Goal: Task Accomplishment & Management: Use online tool/utility

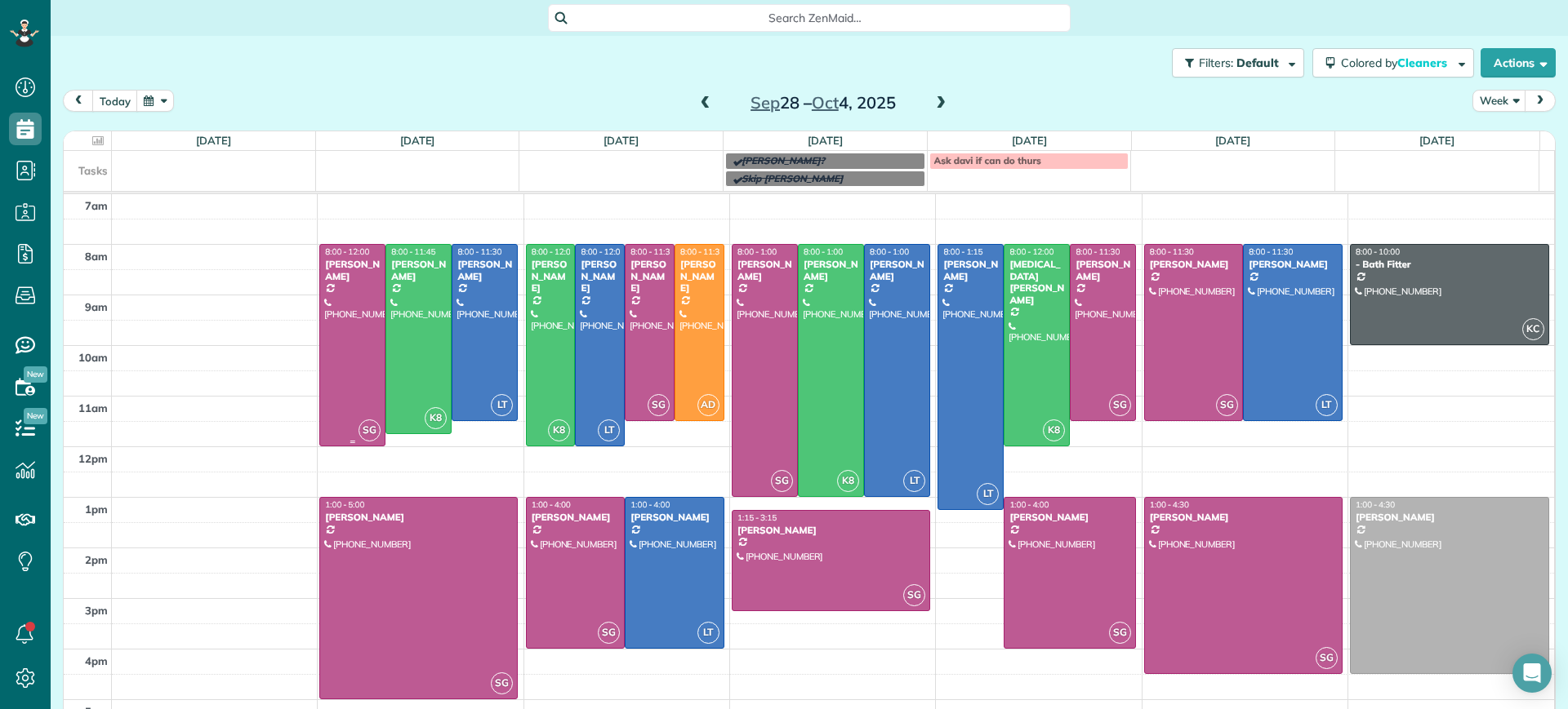
click at [372, 345] on div at bounding box center [353, 345] width 64 height 201
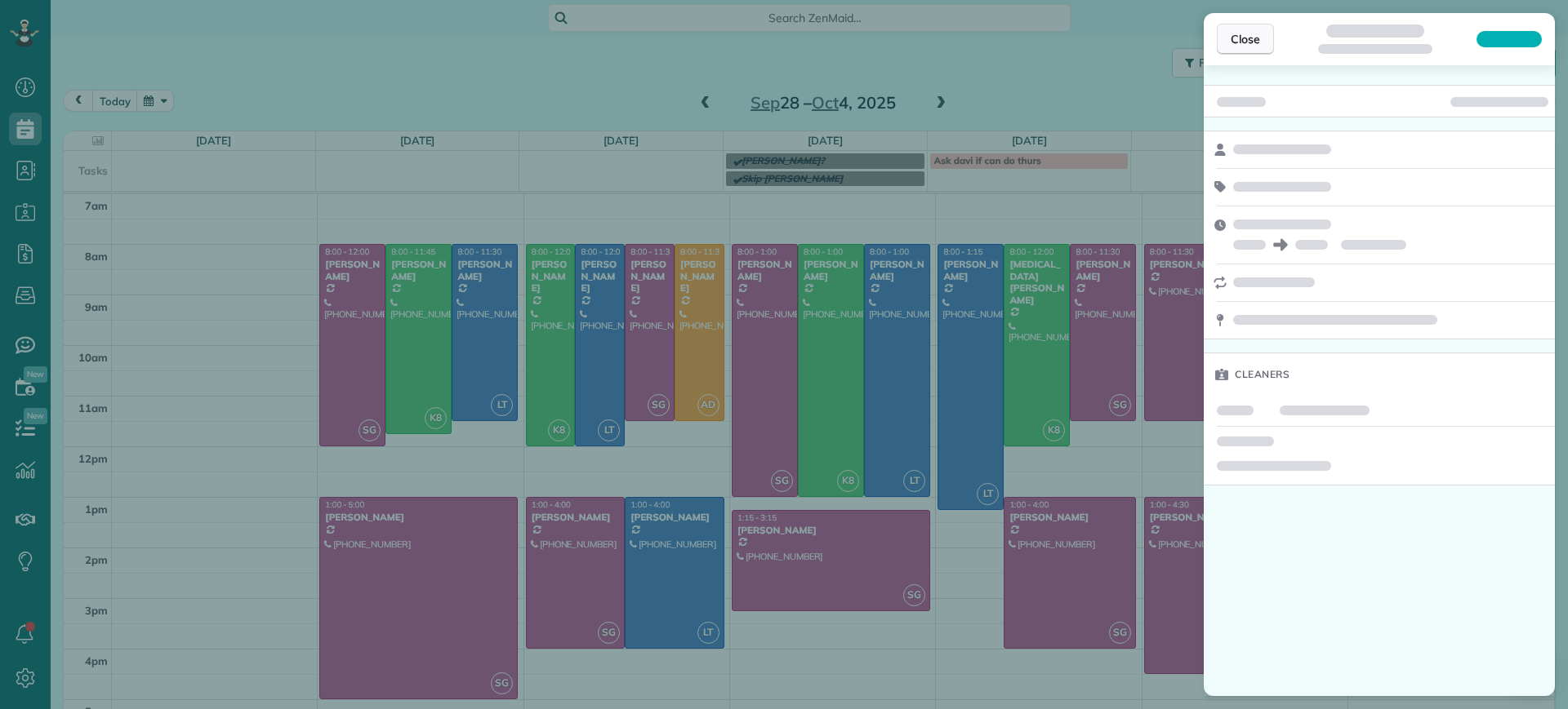
click at [1247, 36] on span "Close" at bounding box center [1245, 39] width 29 height 17
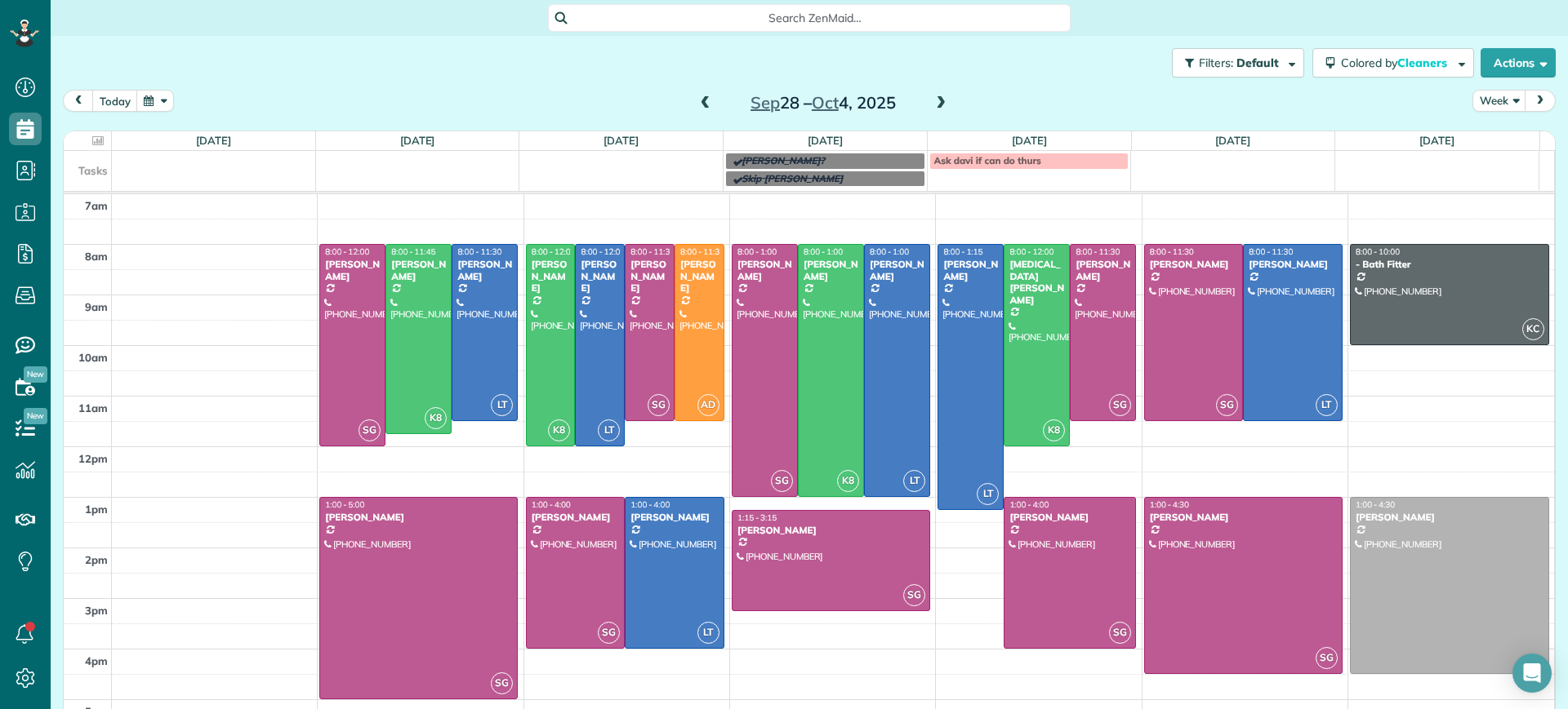
click at [697, 101] on span at bounding box center [706, 103] width 18 height 15
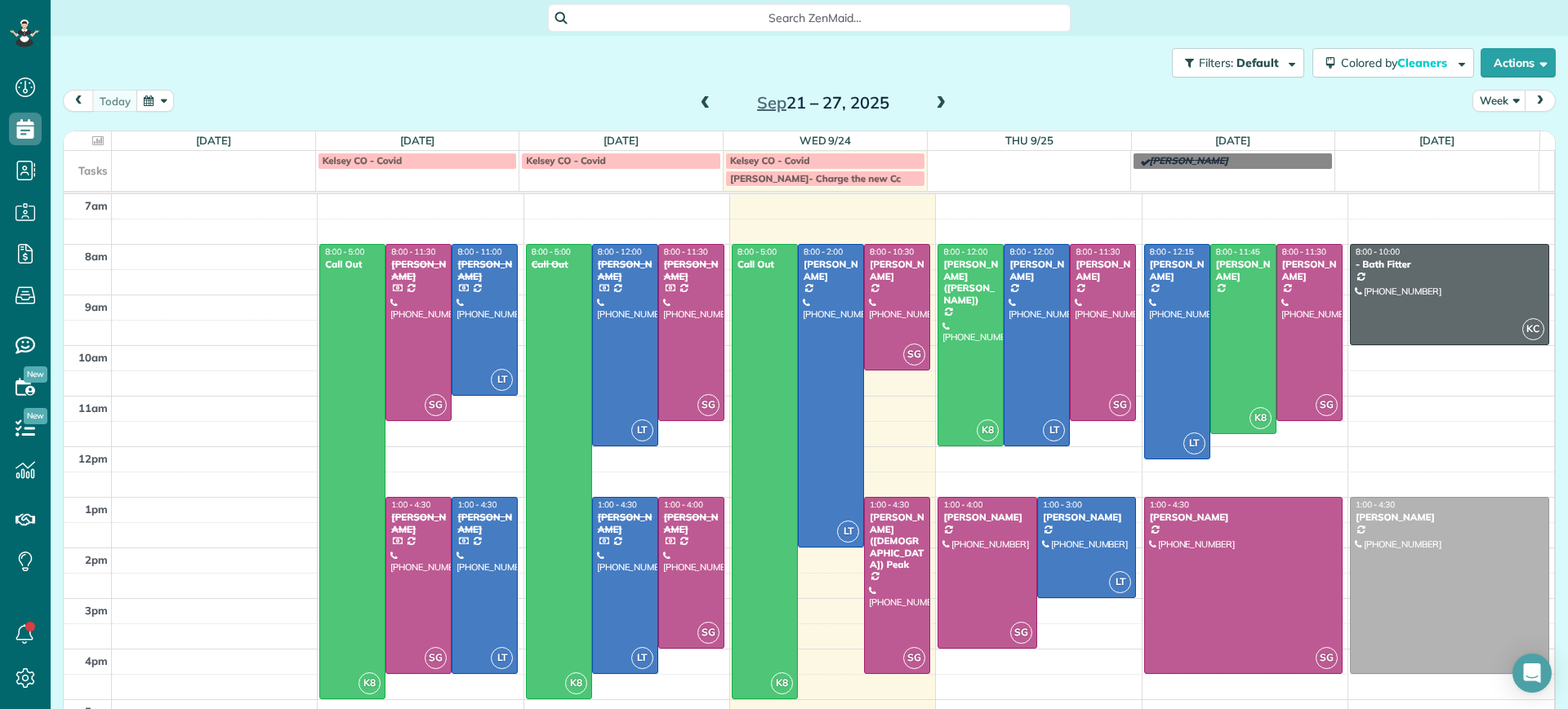
click at [933, 100] on span at bounding box center [940, 103] width 18 height 15
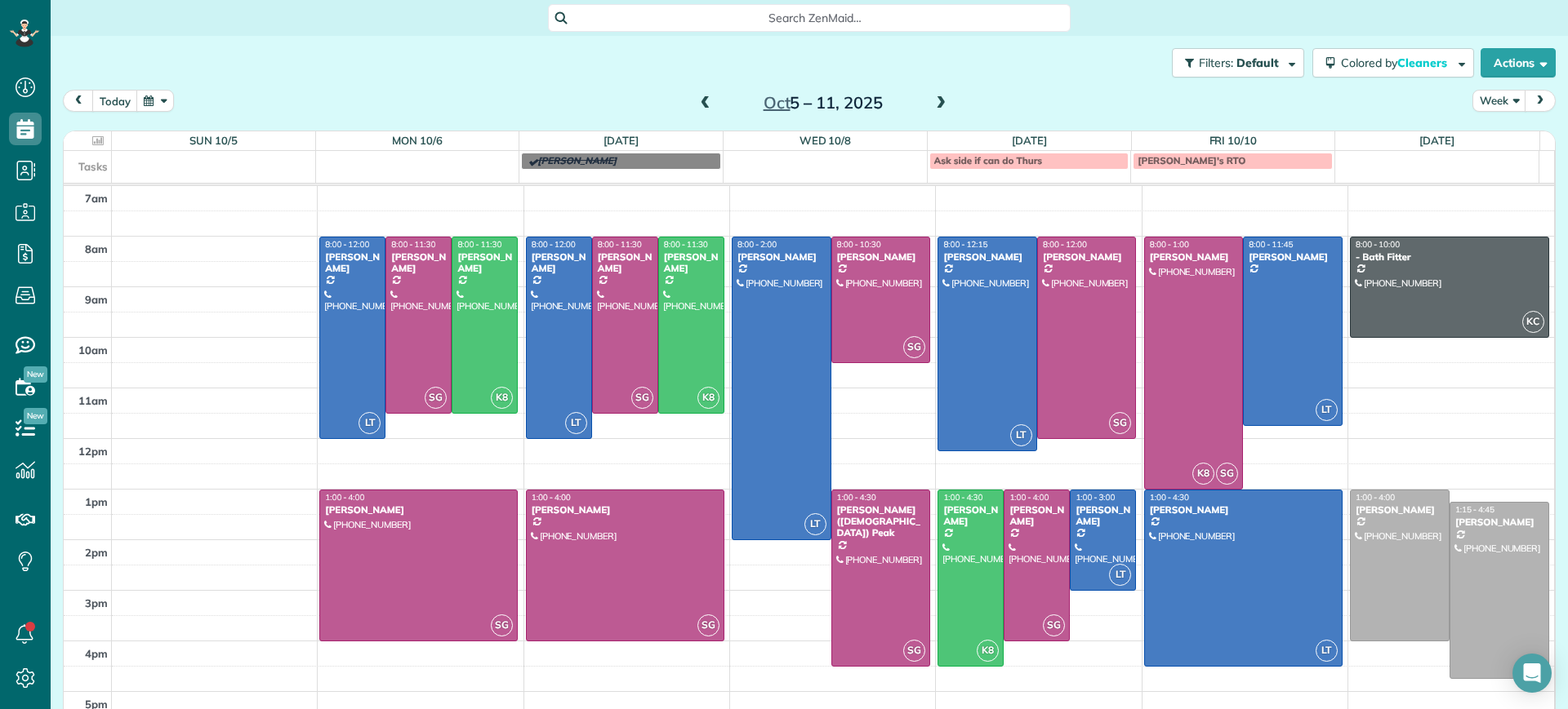
click at [933, 100] on span at bounding box center [940, 103] width 18 height 15
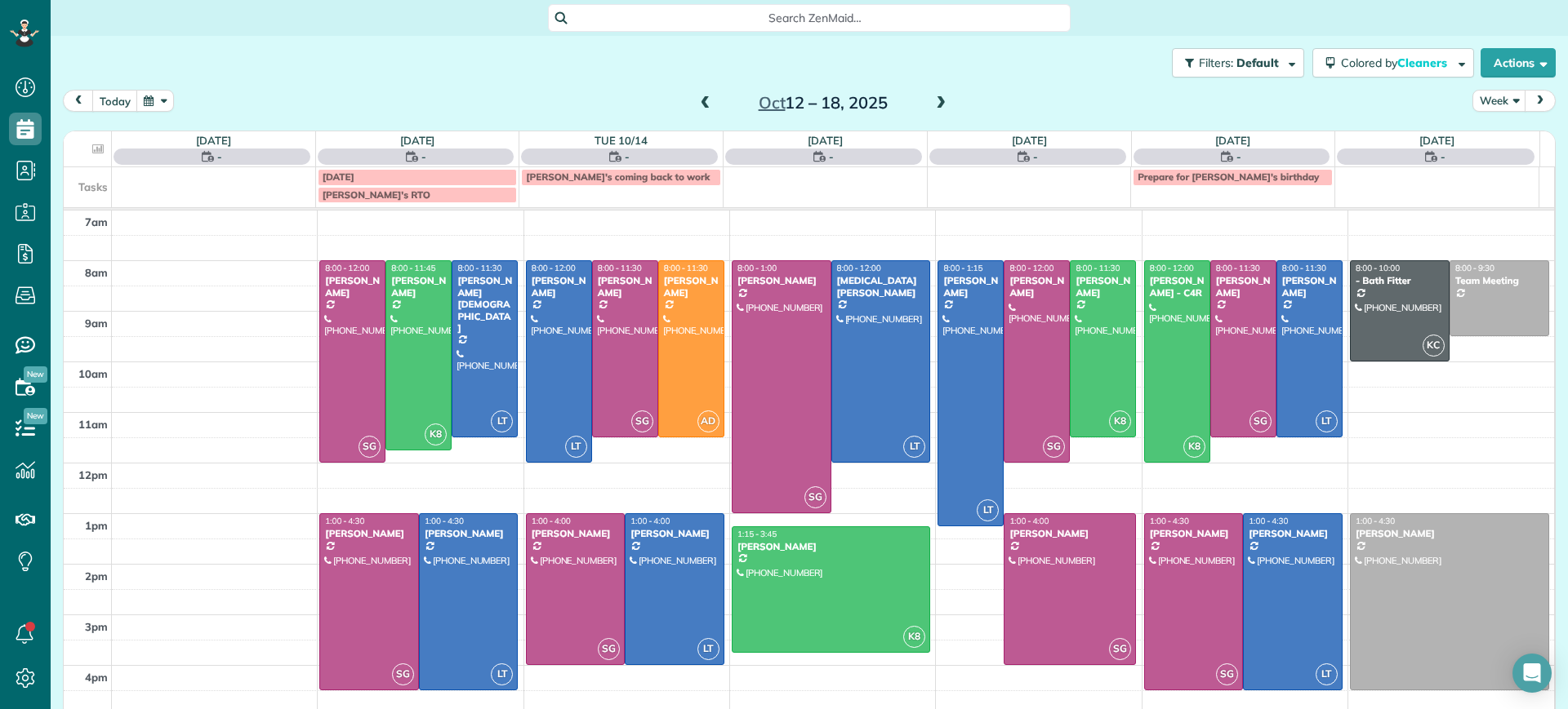
click at [933, 100] on span at bounding box center [940, 103] width 18 height 15
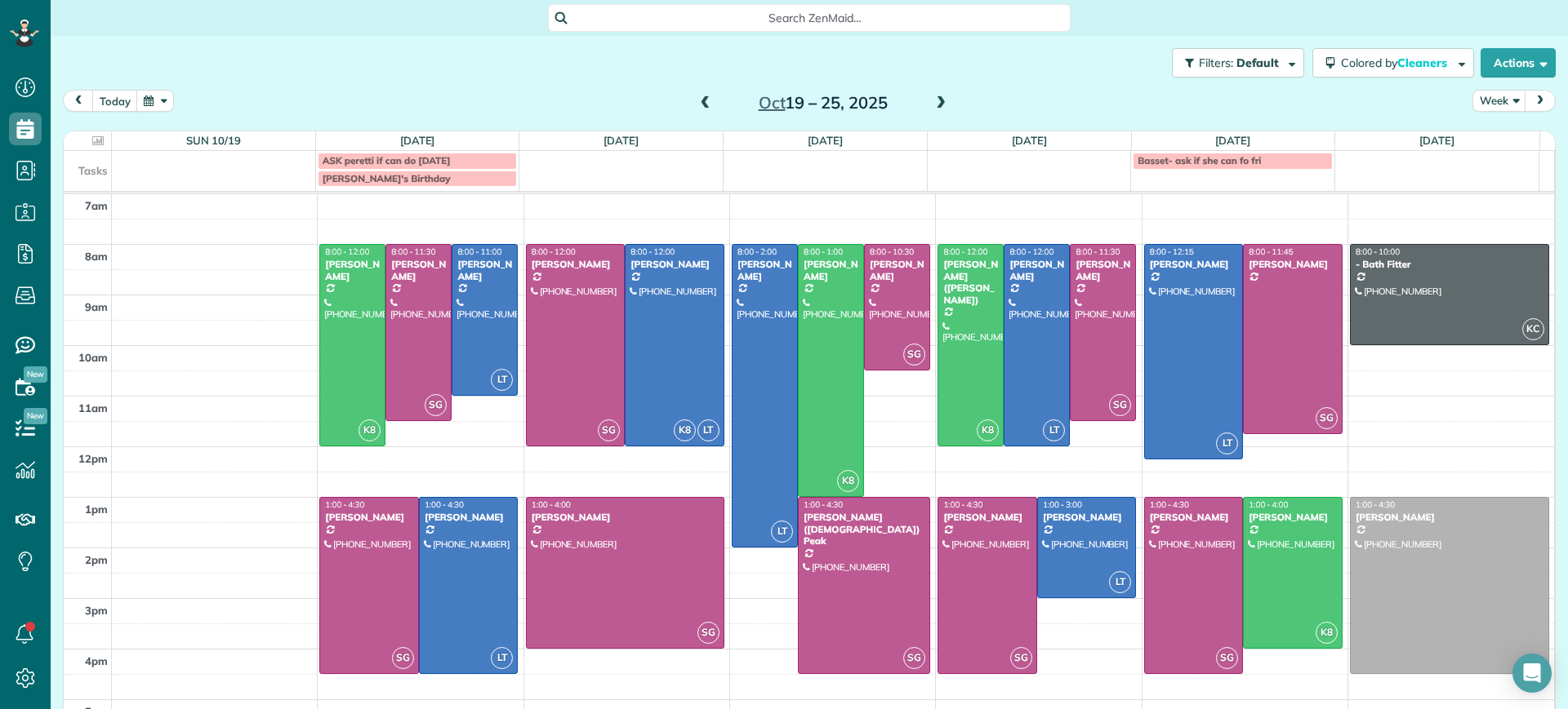
click at [614, 165] on td at bounding box center [622, 168] width 205 height 36
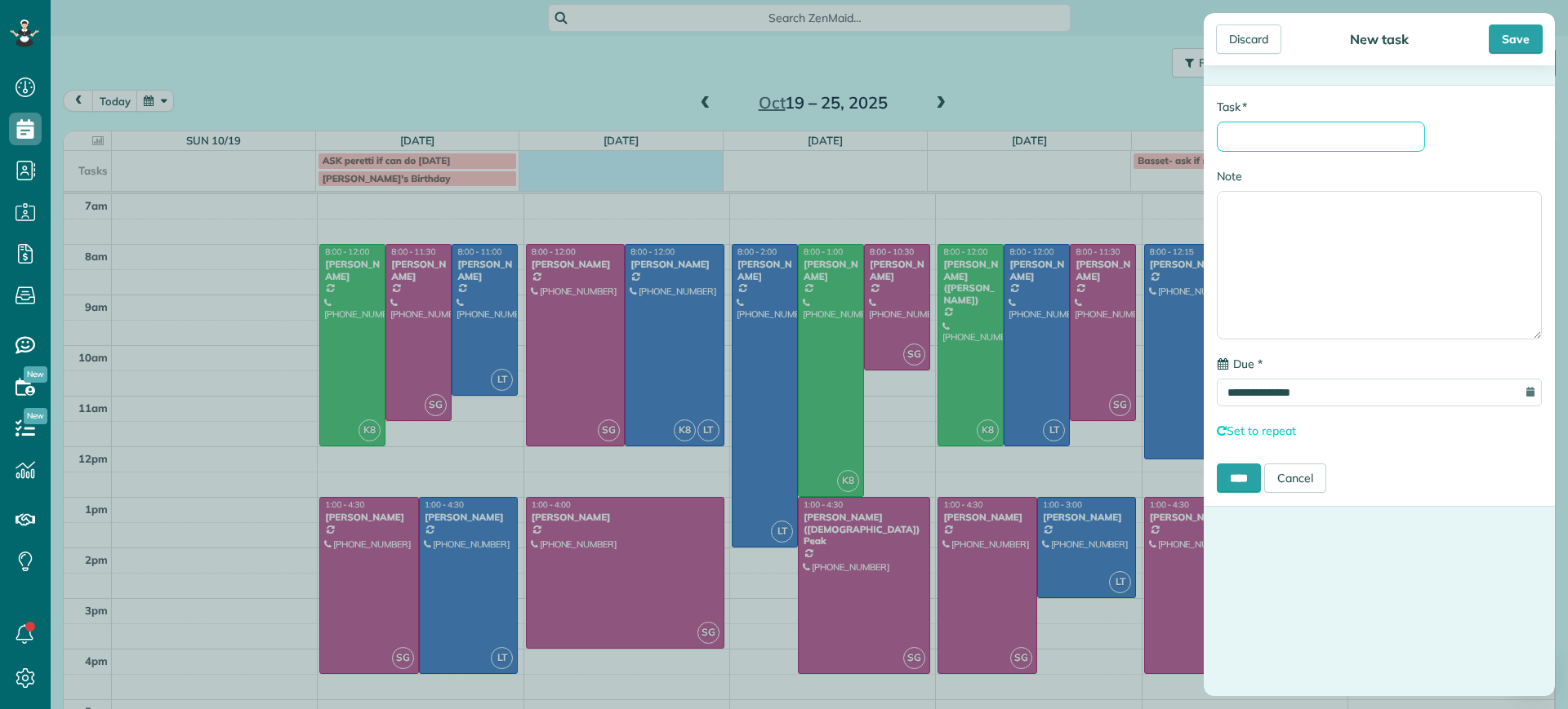
click at [1333, 135] on input "* Task" at bounding box center [1321, 136] width 209 height 30
type input "*****"
click at [1245, 472] on input "****" at bounding box center [1239, 478] width 44 height 29
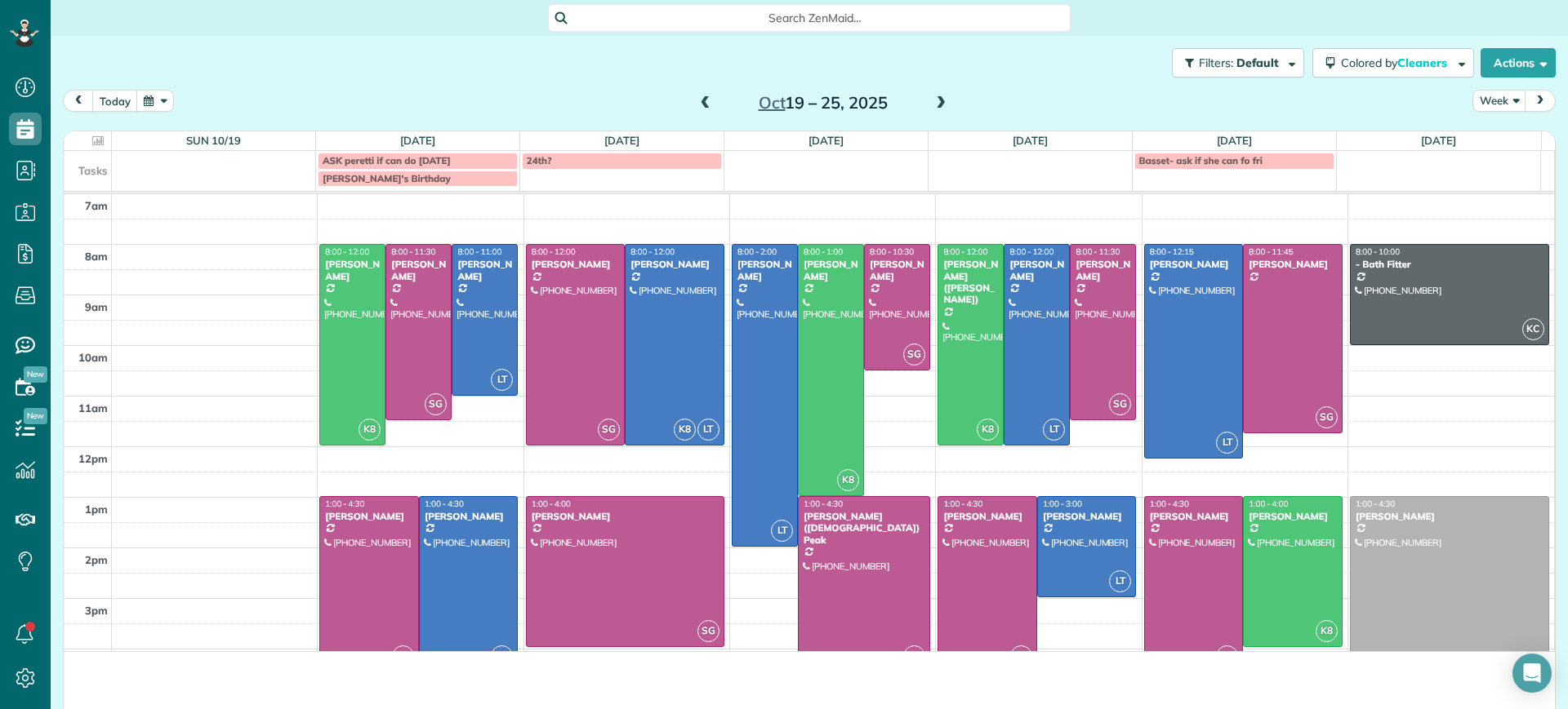
scroll to position [8, 8]
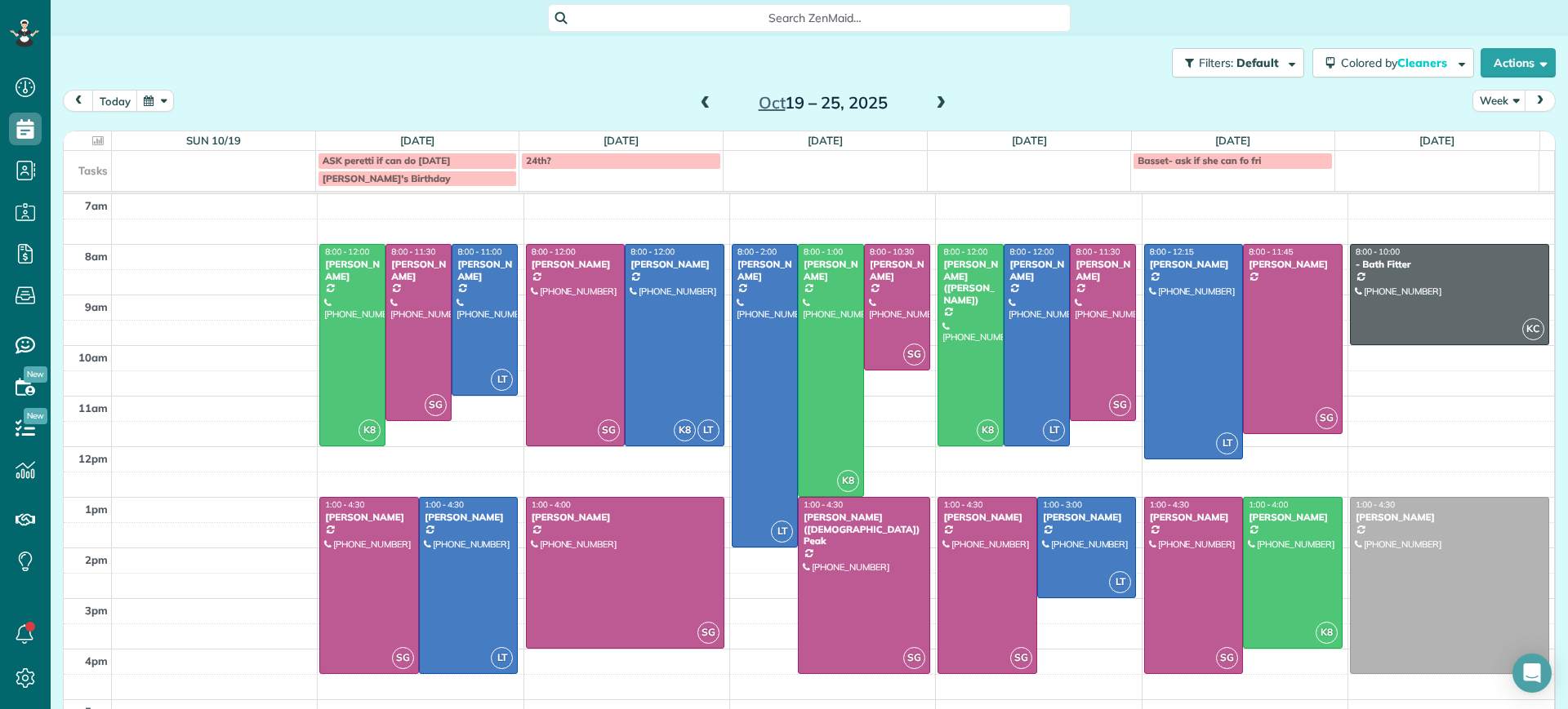
click at [697, 101] on span at bounding box center [706, 103] width 18 height 15
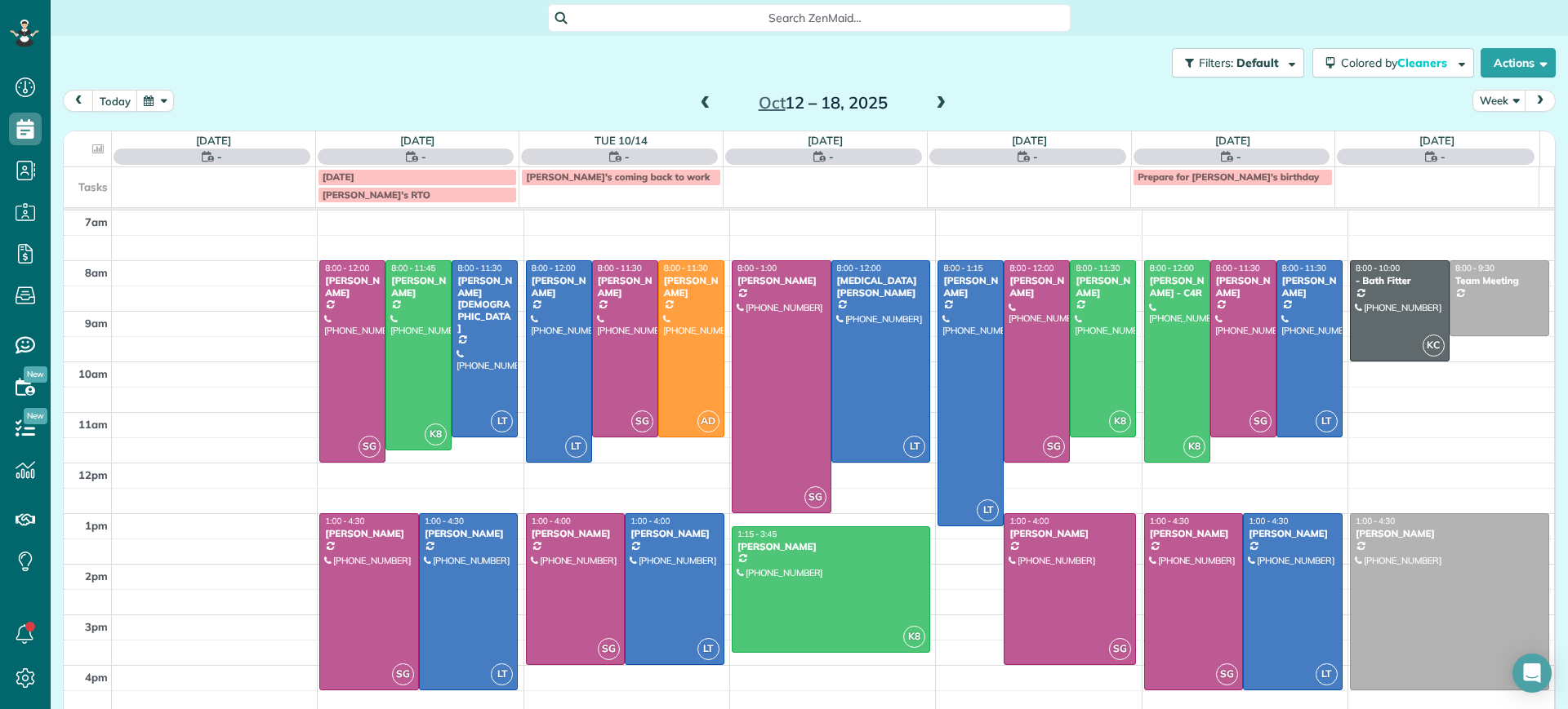
click at [697, 101] on span at bounding box center [706, 103] width 18 height 15
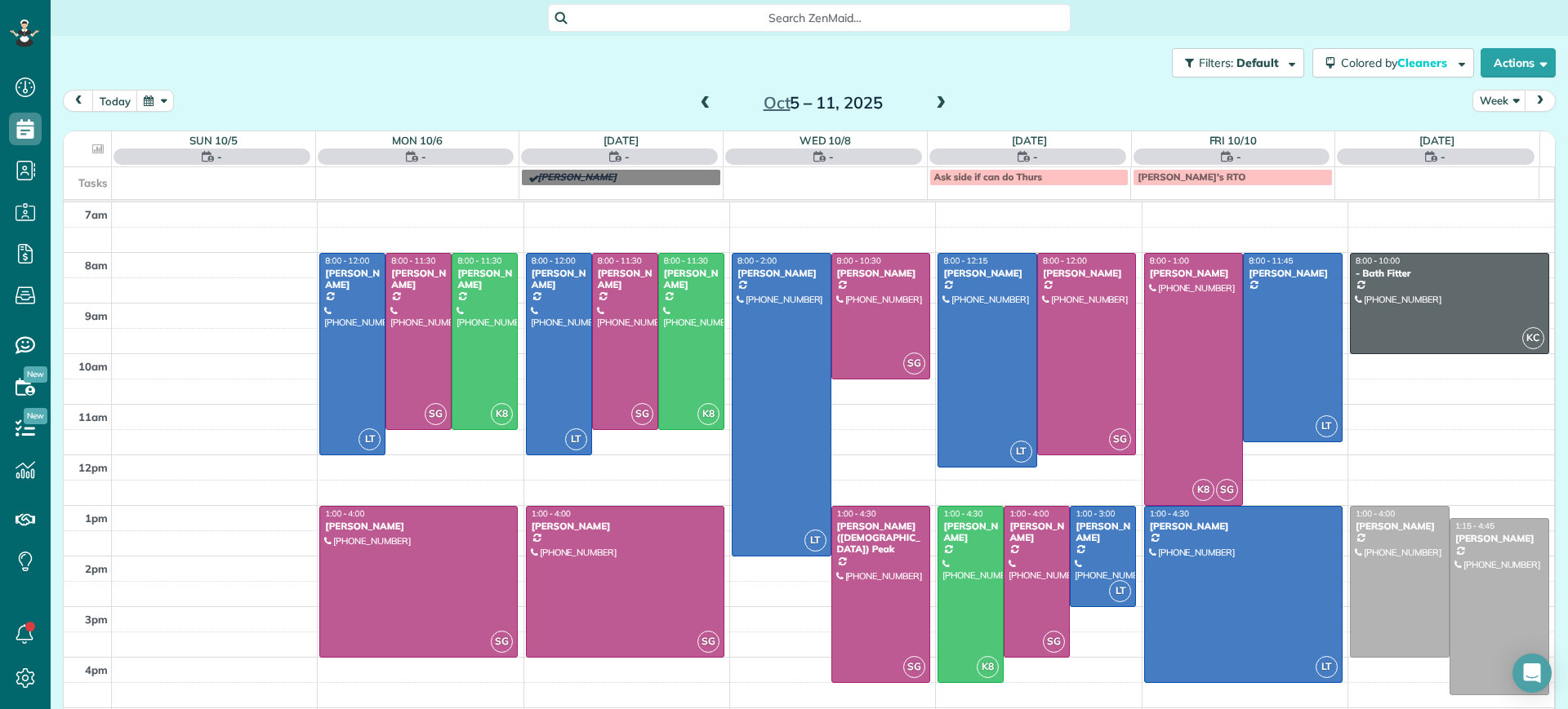
click at [697, 101] on span at bounding box center [706, 103] width 18 height 15
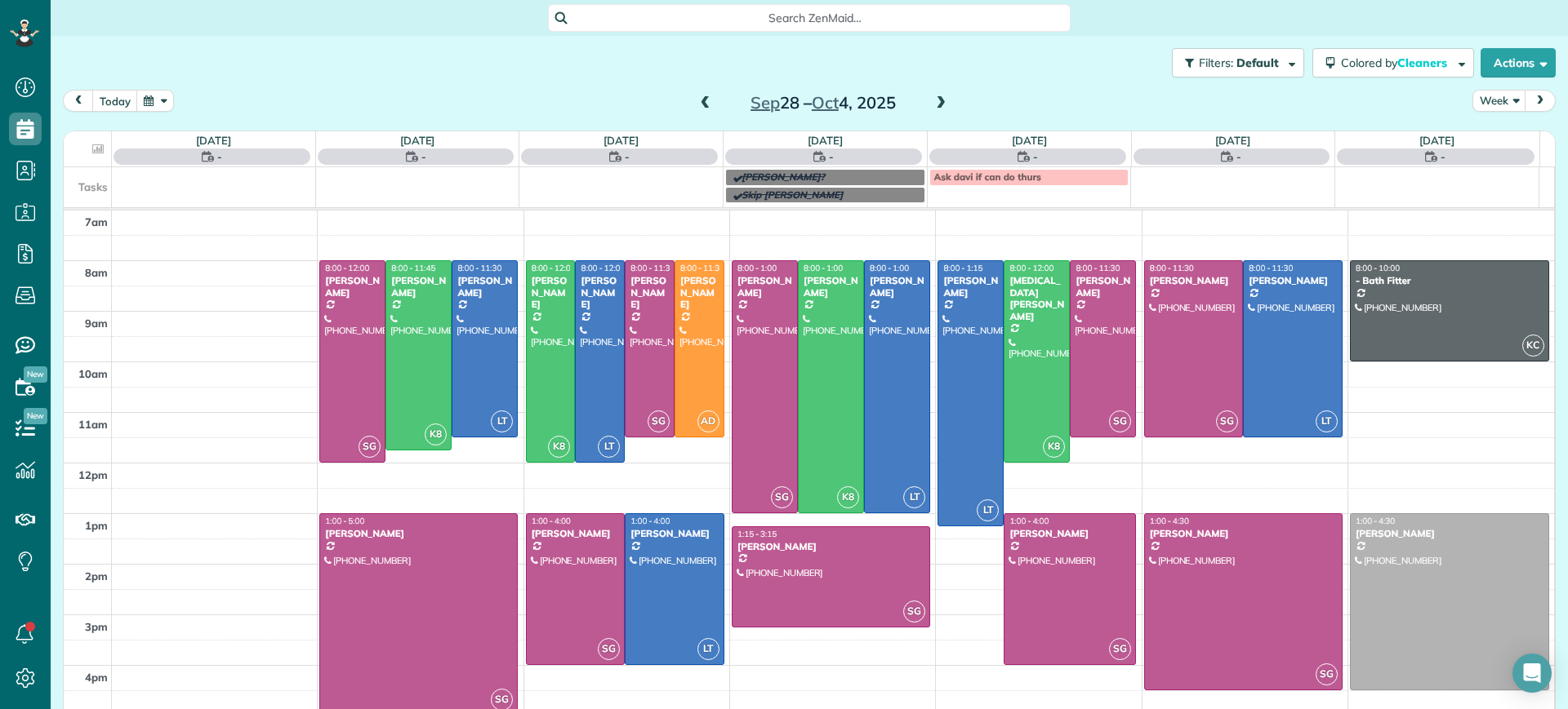
click at [697, 101] on span at bounding box center [706, 103] width 18 height 15
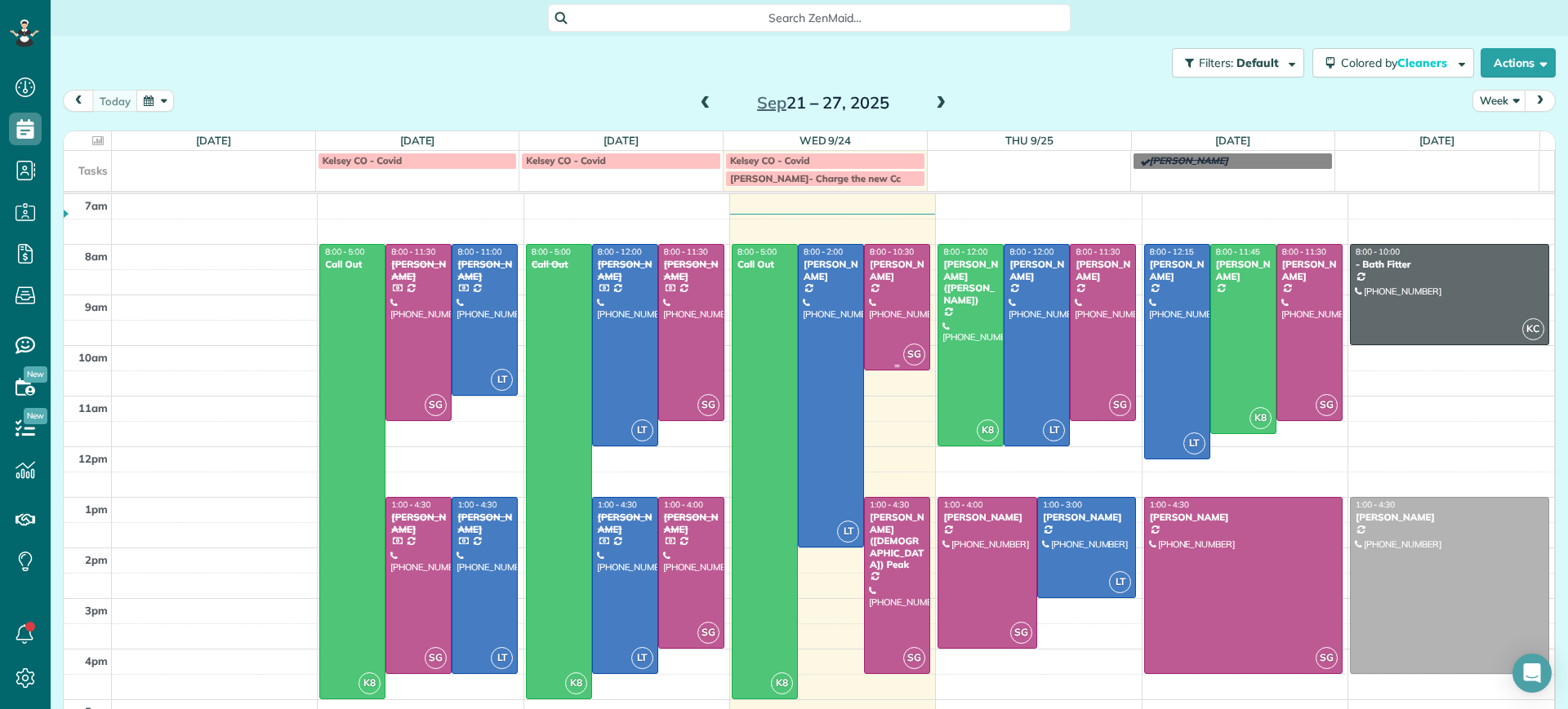
click at [898, 283] on div at bounding box center [898, 307] width 64 height 125
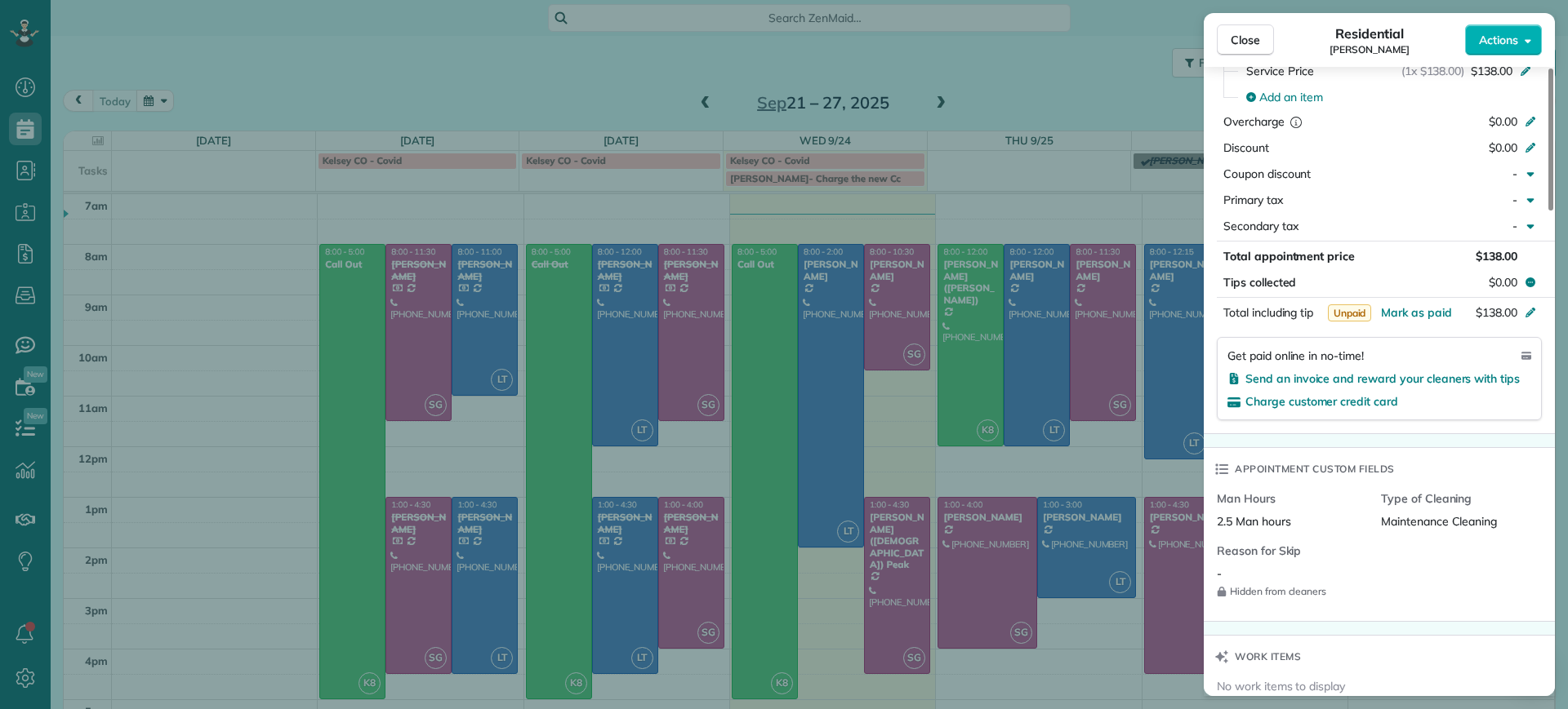
scroll to position [821, 0]
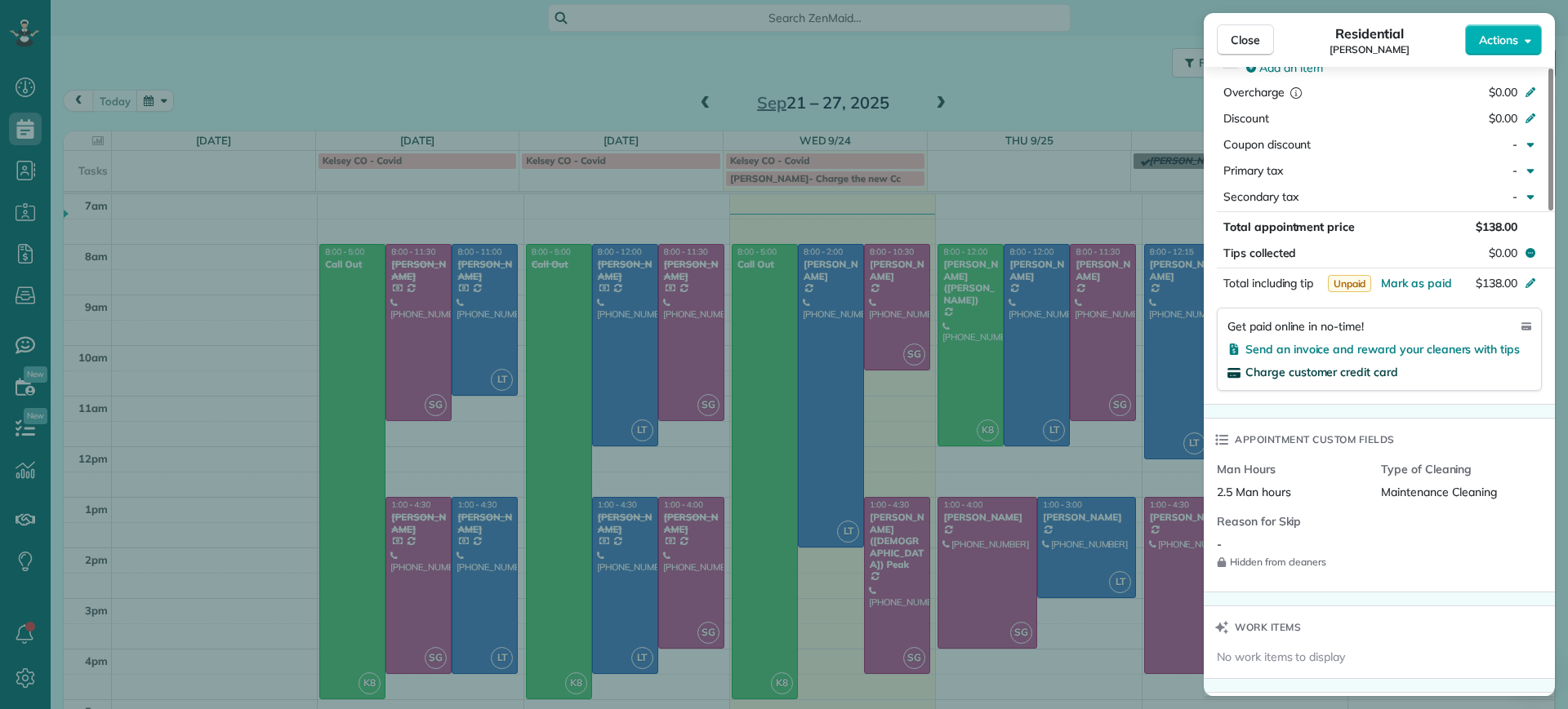
click at [1285, 371] on span "Charge customer credit card" at bounding box center [1321, 372] width 153 height 15
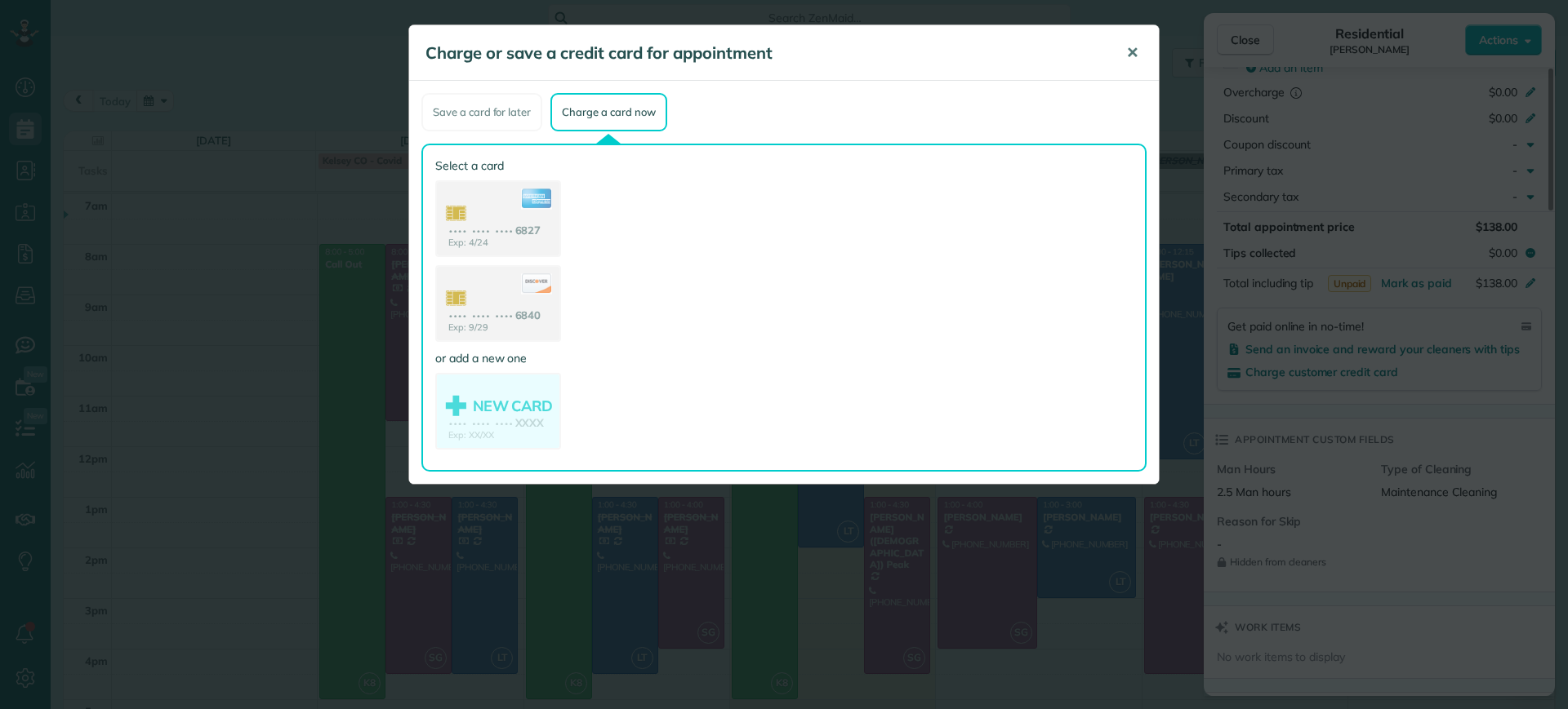
click at [1132, 54] on span "✕" at bounding box center [1132, 52] width 13 height 19
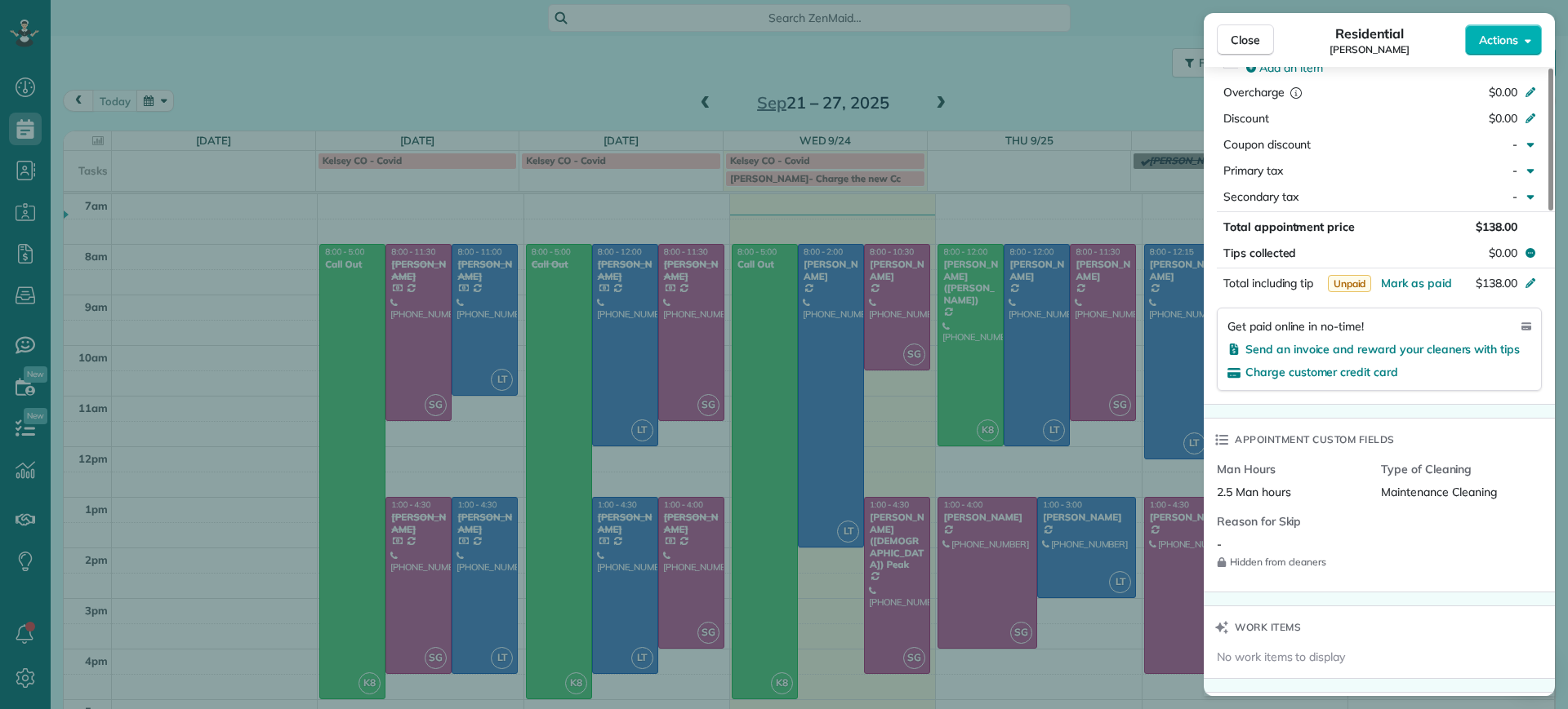
click at [705, 362] on div "Close Residential [PERSON_NAME] Actions Status Active [PERSON_NAME] · Open prof…" at bounding box center [784, 354] width 1568 height 709
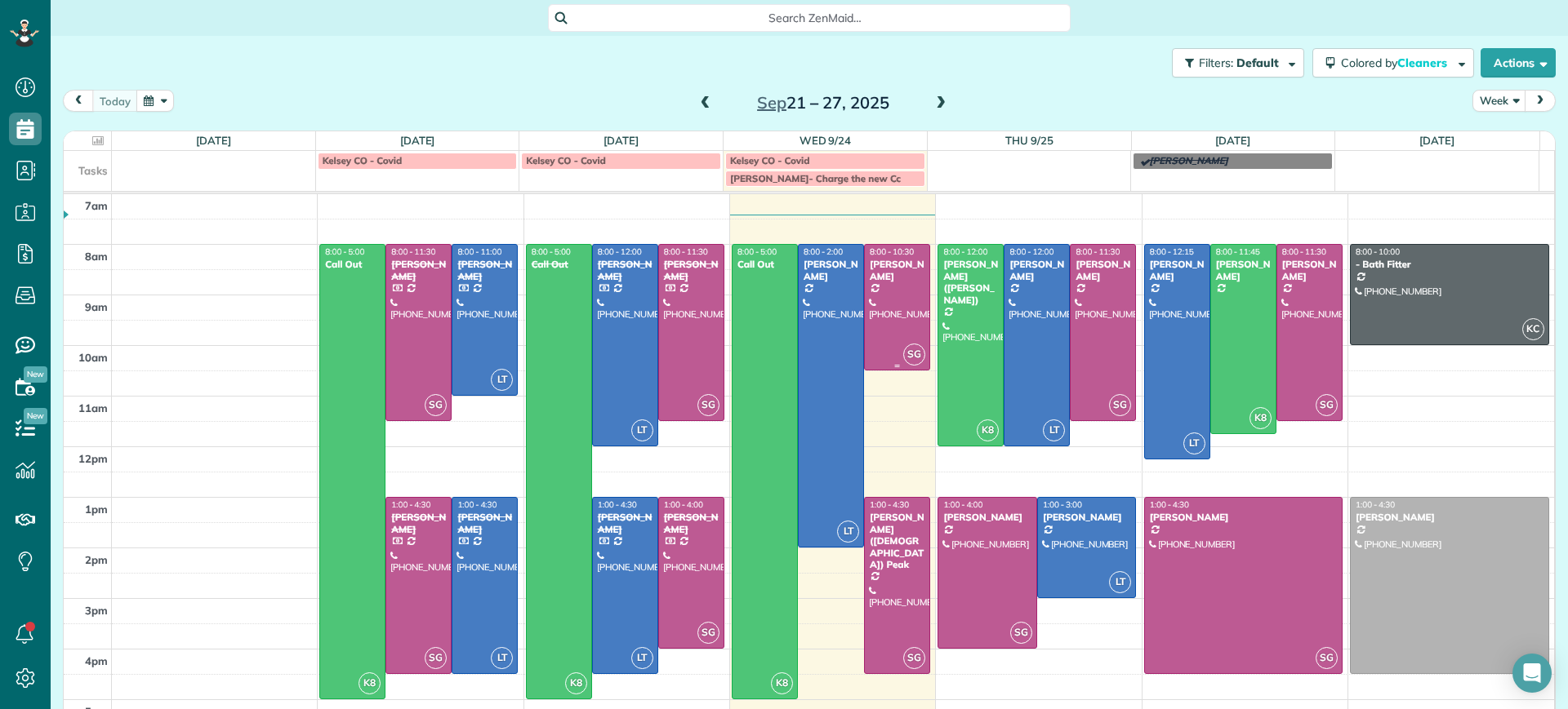
click at [897, 275] on div "[PERSON_NAME]" at bounding box center [898, 271] width 57 height 23
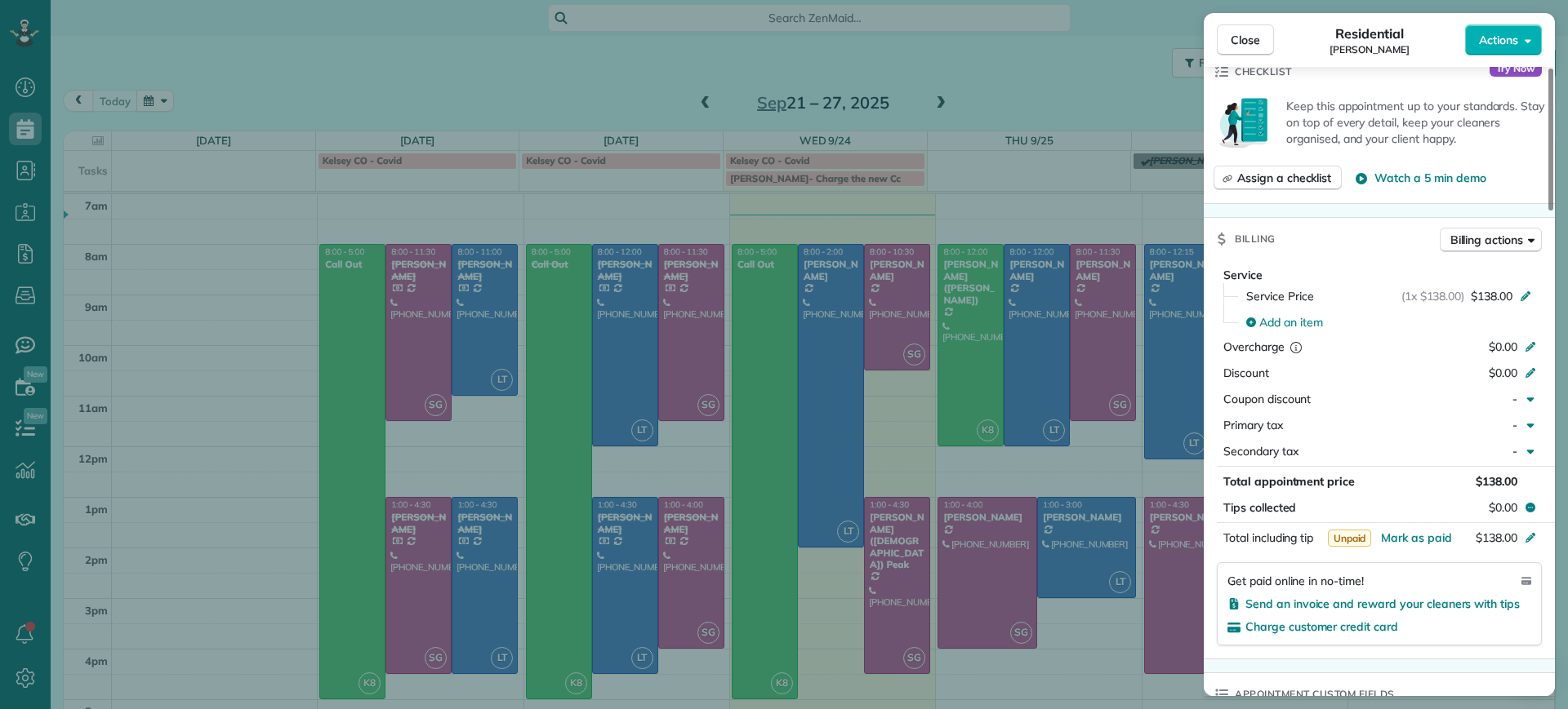
scroll to position [613, 0]
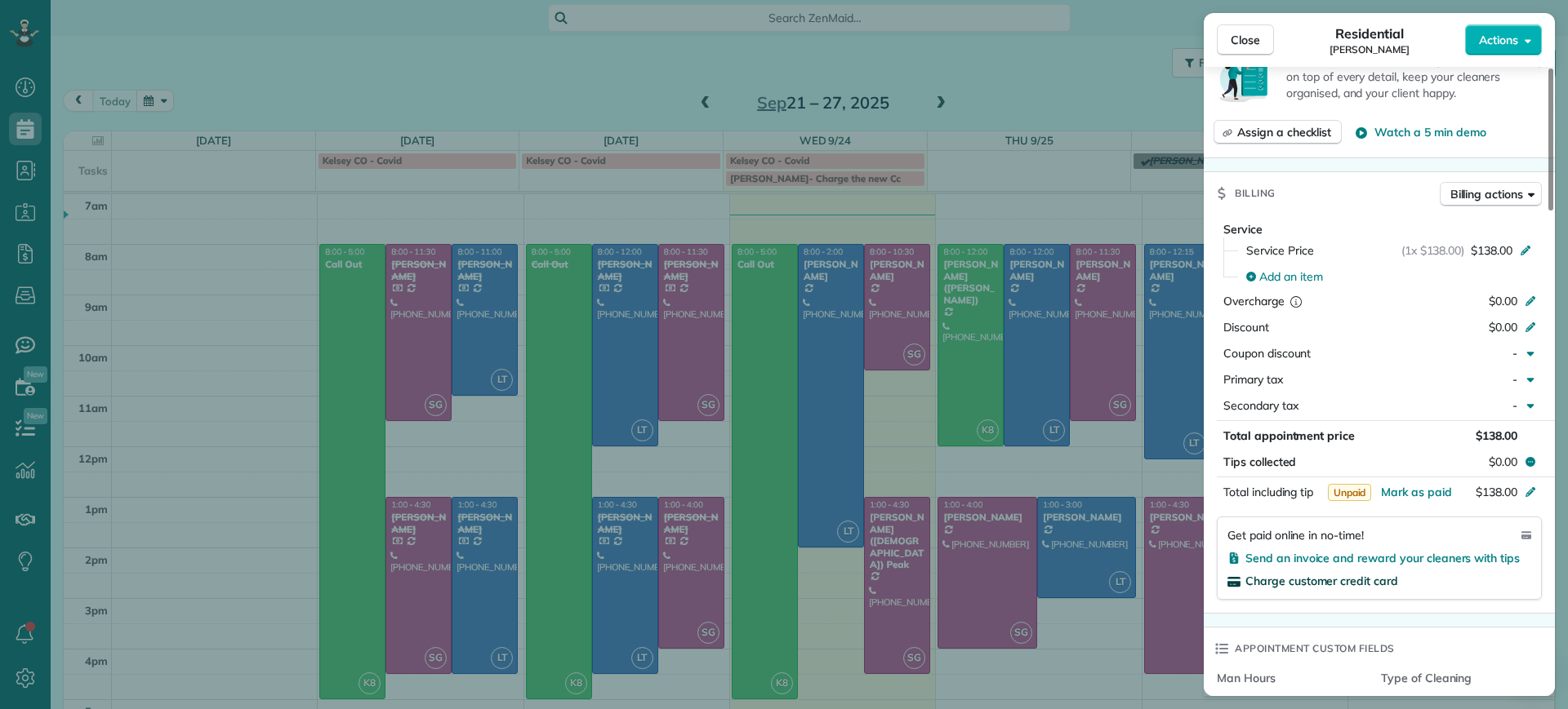
click at [1341, 578] on span "Charge customer credit card" at bounding box center [1321, 580] width 153 height 15
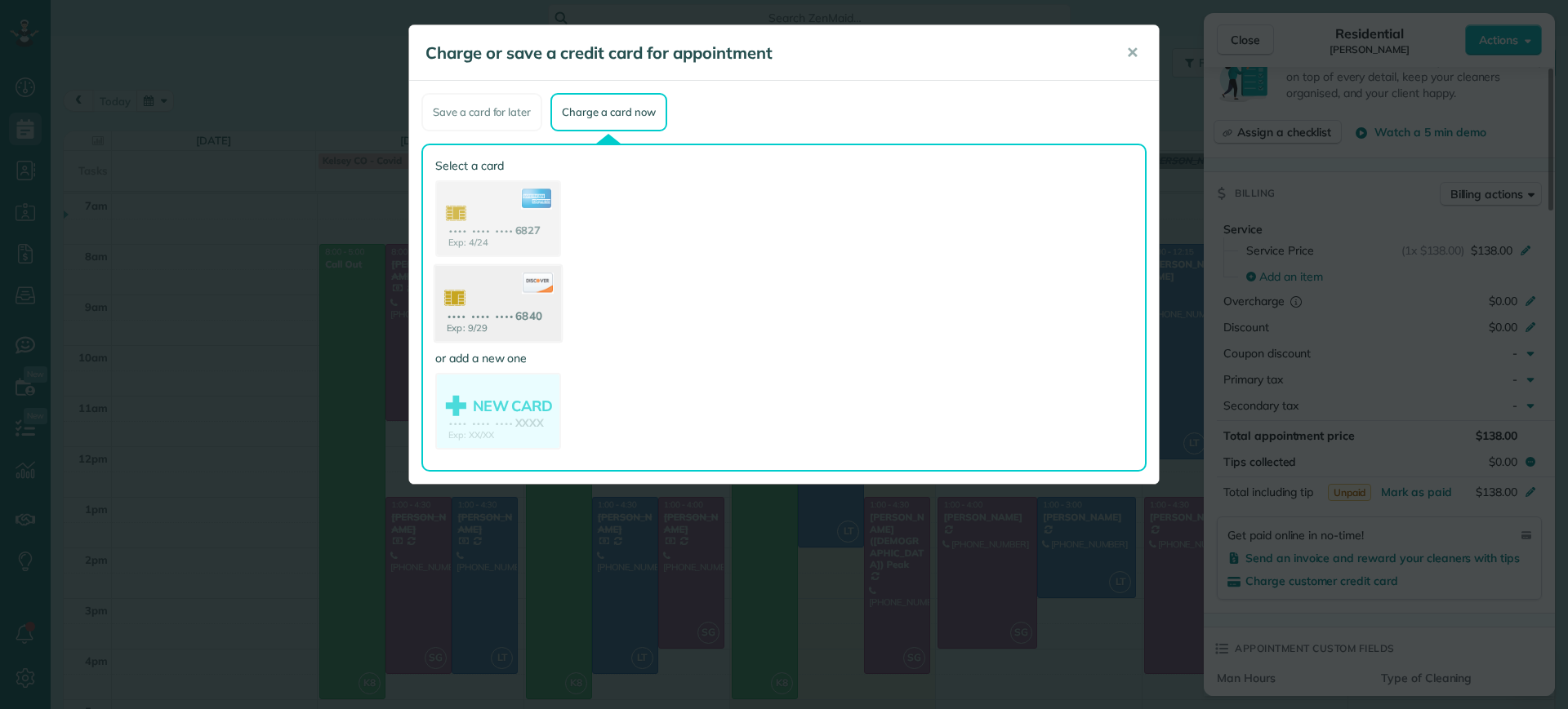
click at [550, 320] on use at bounding box center [498, 305] width 126 height 79
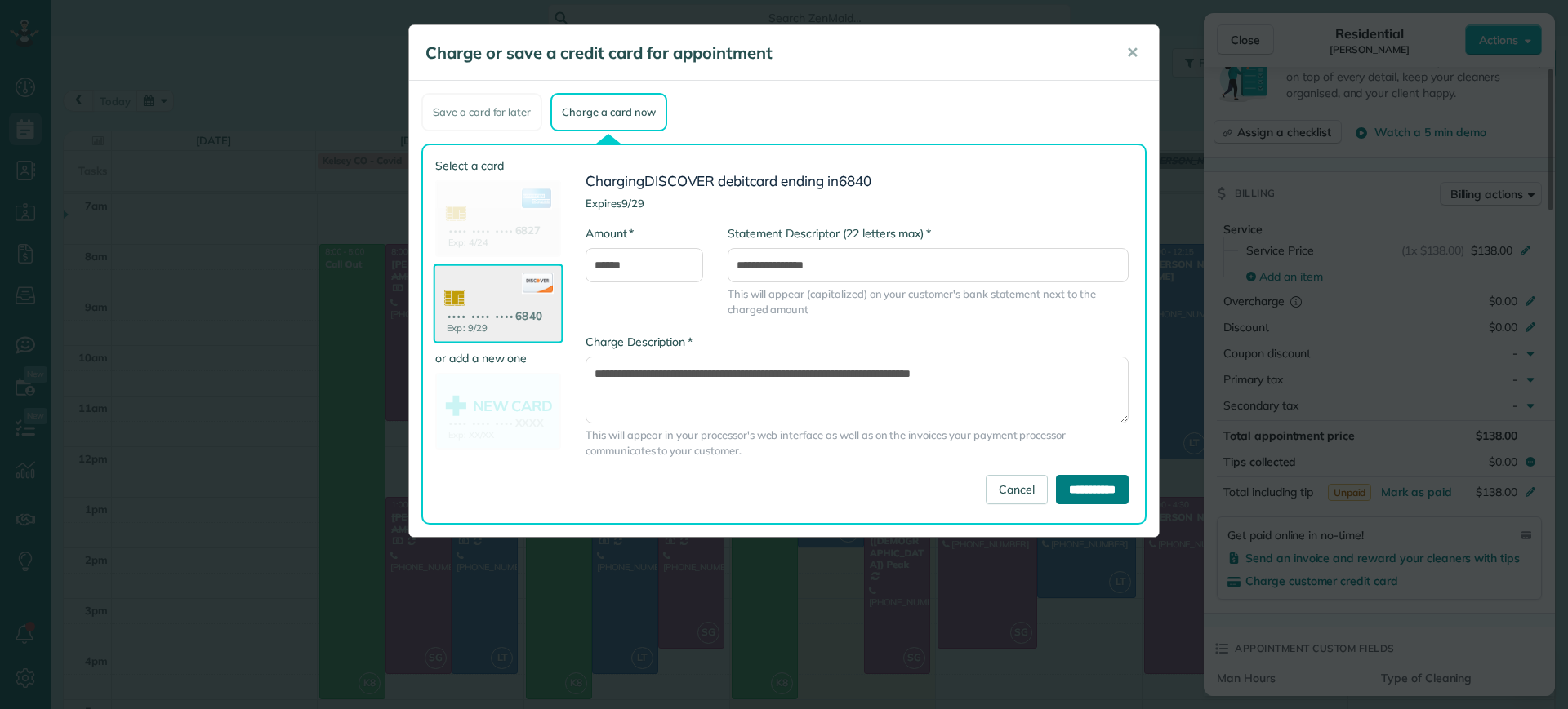
click at [1115, 501] on input "**********" at bounding box center [1092, 490] width 73 height 29
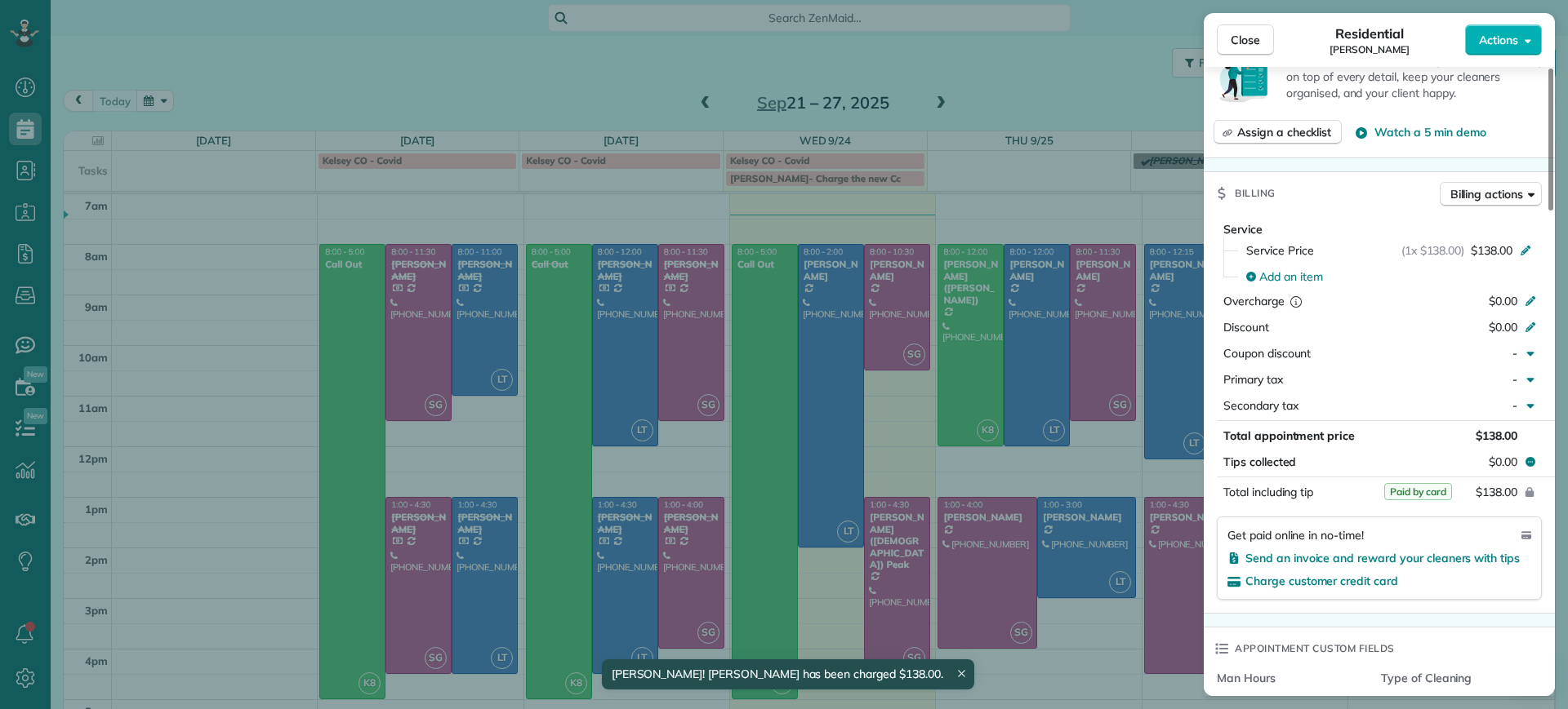
click at [1010, 84] on div "Close Residential [PERSON_NAME] Actions Status Active [PERSON_NAME] · Open prof…" at bounding box center [784, 354] width 1568 height 709
